Goal: Transaction & Acquisition: Purchase product/service

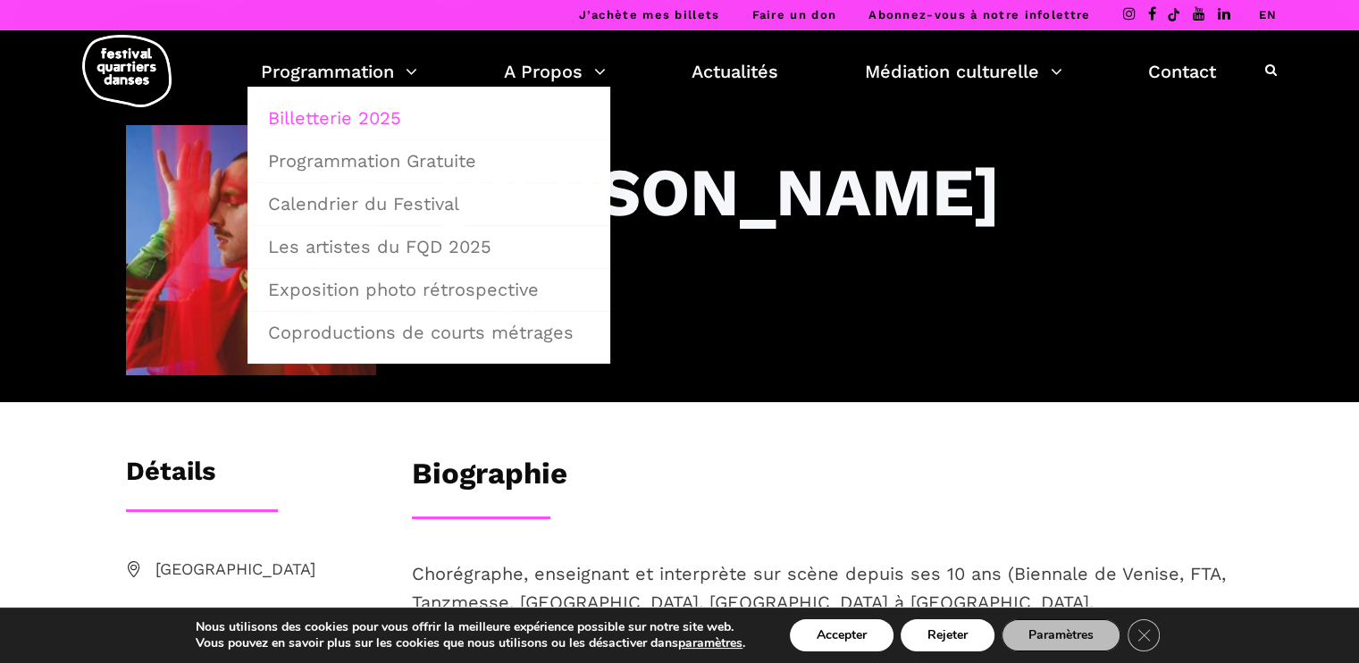
click at [372, 117] on link "Billetterie 2025" at bounding box center [428, 117] width 343 height 41
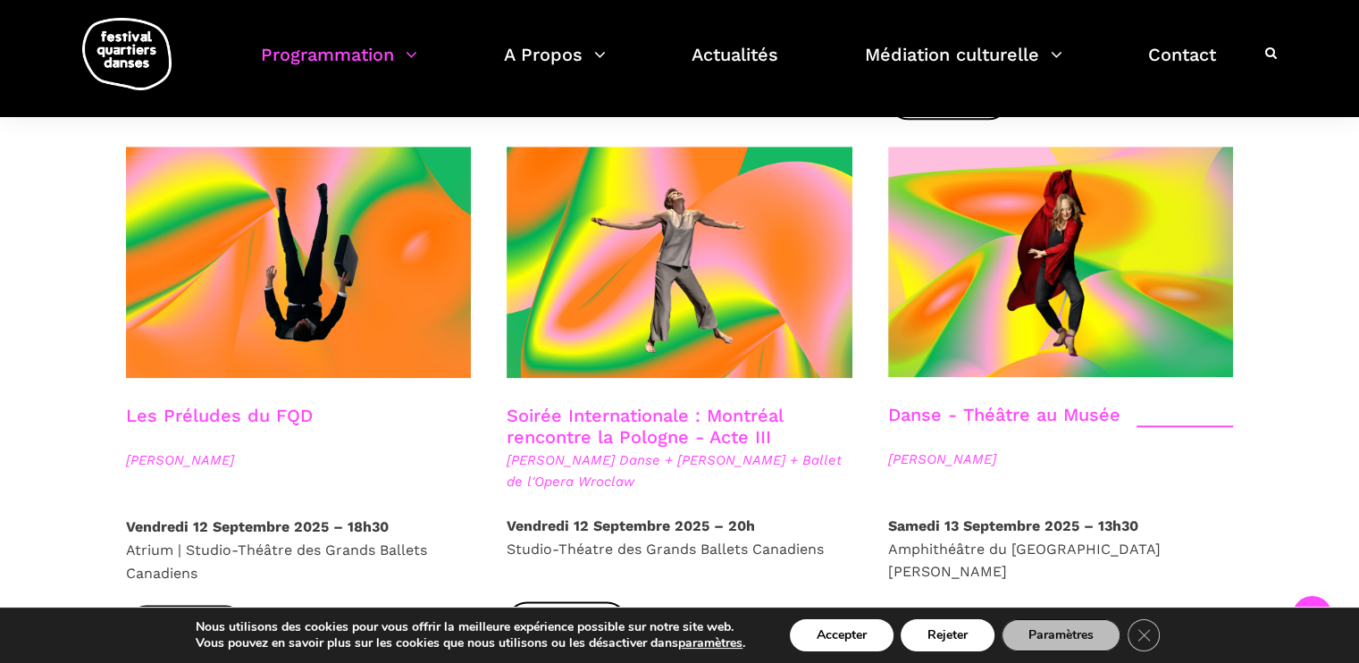
scroll to position [2026, 0]
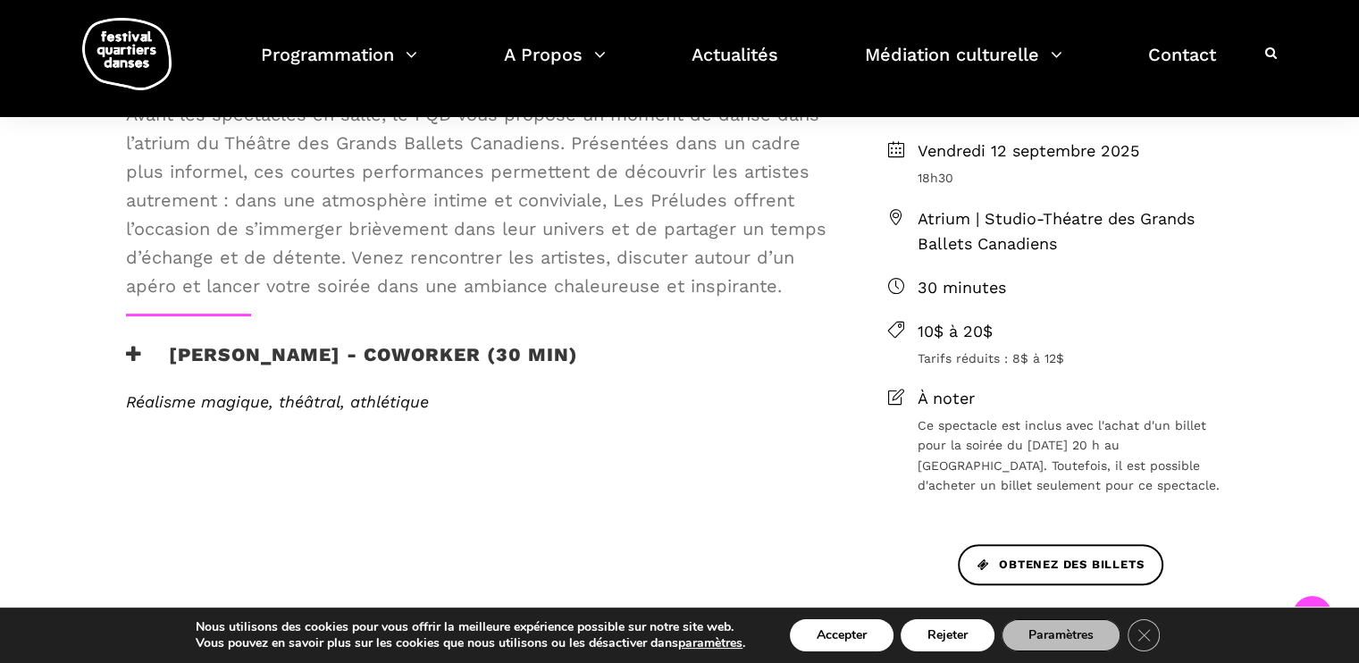
scroll to position [484, 0]
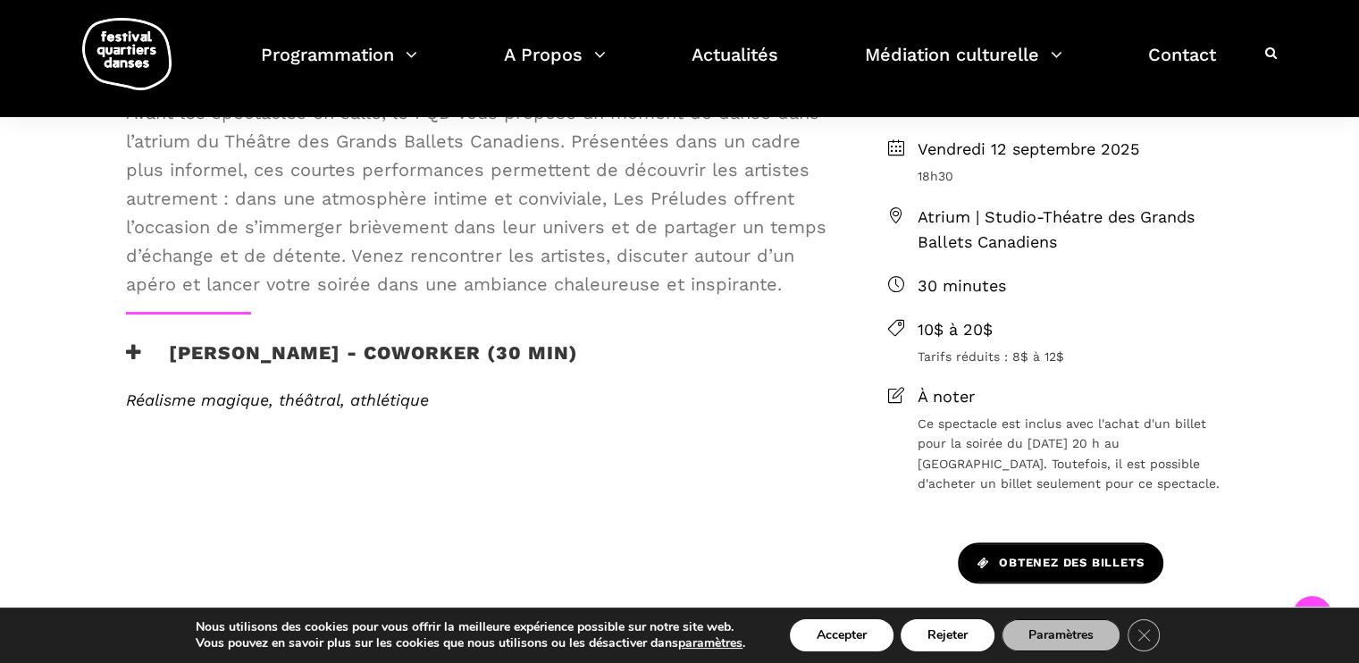
click at [993, 556] on span "Obtenez des billets" at bounding box center [1060, 563] width 166 height 19
